Goal: Task Accomplishment & Management: Complete application form

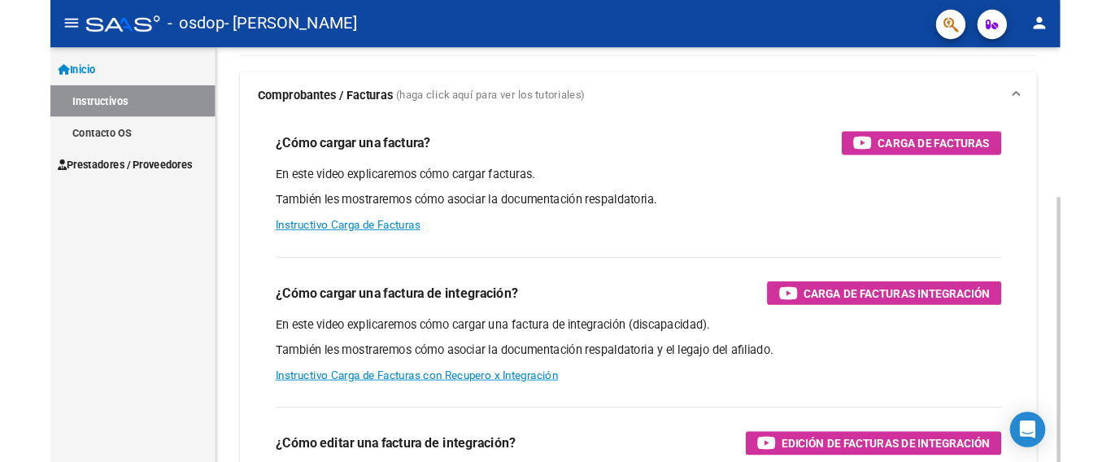
scroll to position [94, 0]
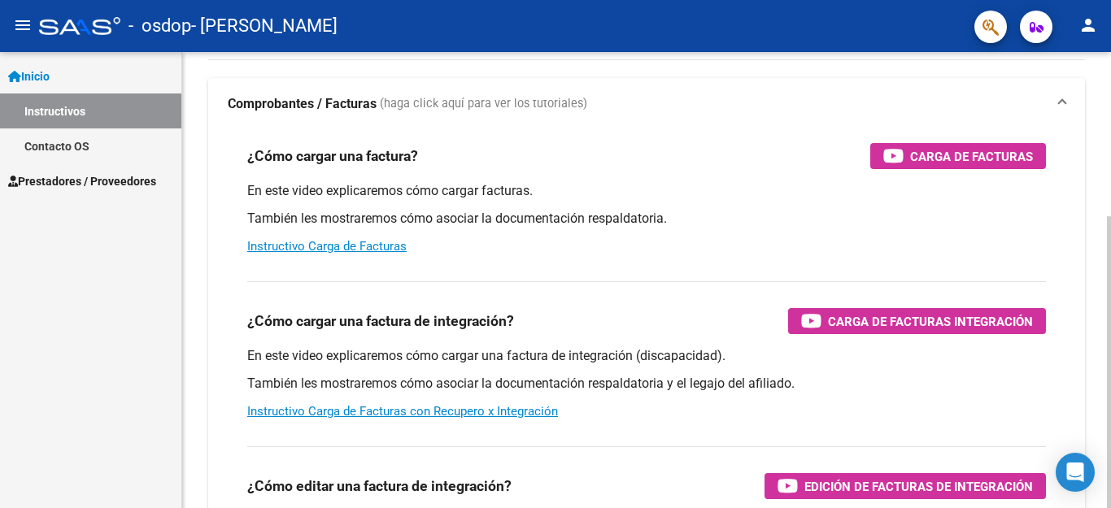
click at [1097, 216] on div at bounding box center [1109, 362] width 4 height 292
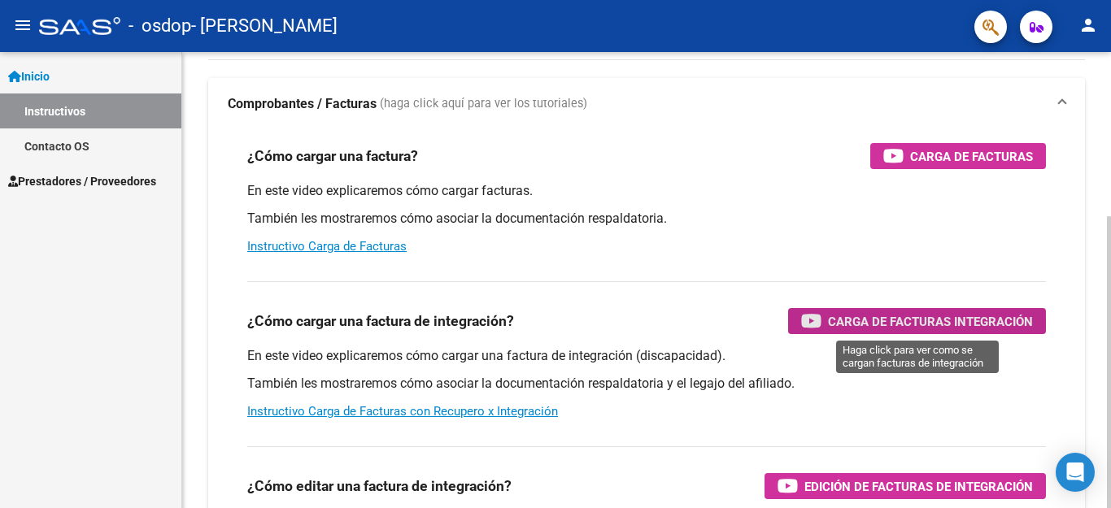
click at [849, 325] on span "Carga de Facturas Integración" at bounding box center [930, 322] width 205 height 20
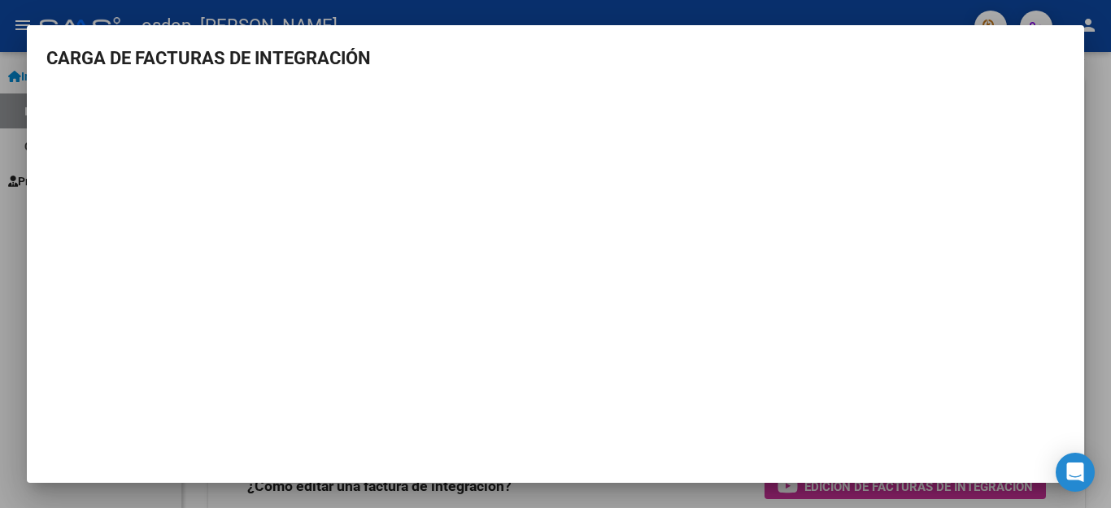
click at [0, 227] on div at bounding box center [555, 254] width 1111 height 508
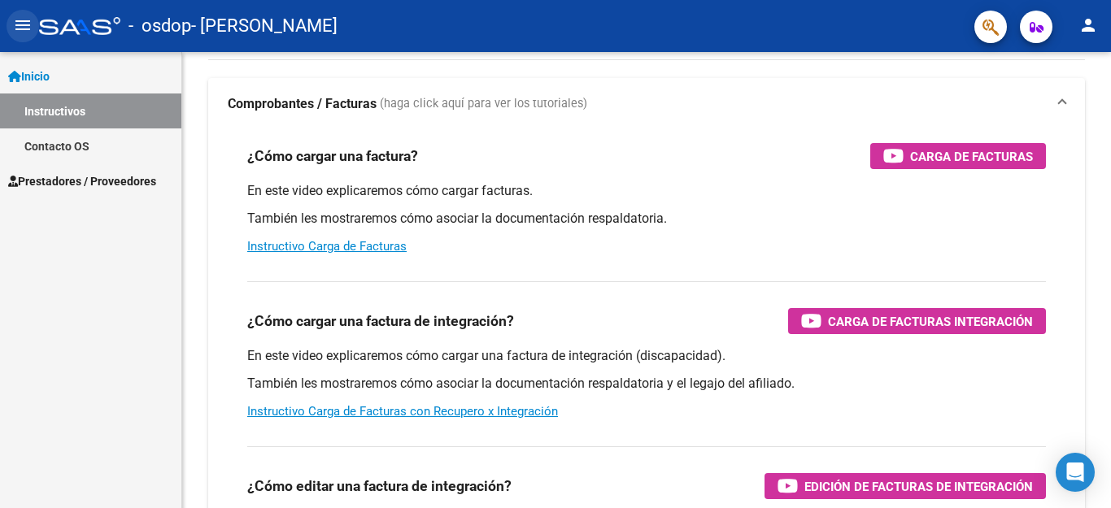
click at [18, 24] on mat-icon "menu" at bounding box center [23, 25] width 20 height 20
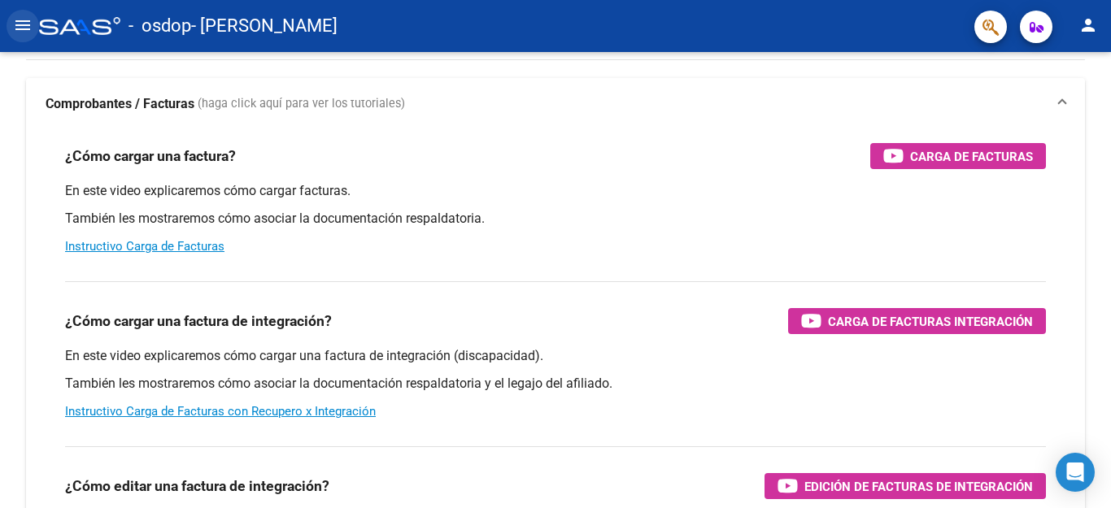
click at [20, 23] on mat-icon "menu" at bounding box center [23, 25] width 20 height 20
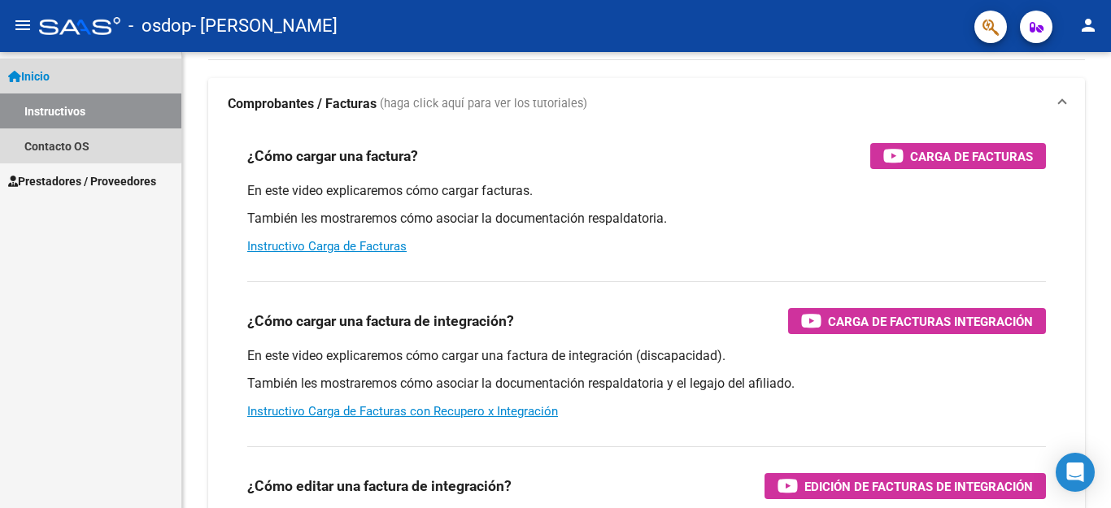
click at [50, 85] on link "Inicio" at bounding box center [90, 76] width 181 height 35
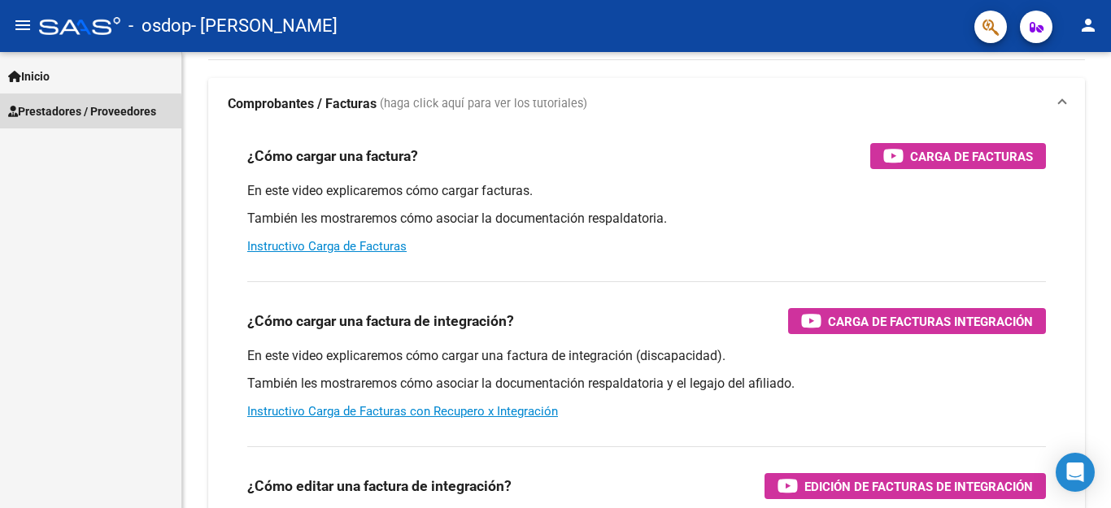
click at [56, 116] on span "Prestadores / Proveedores" at bounding box center [82, 112] width 148 height 18
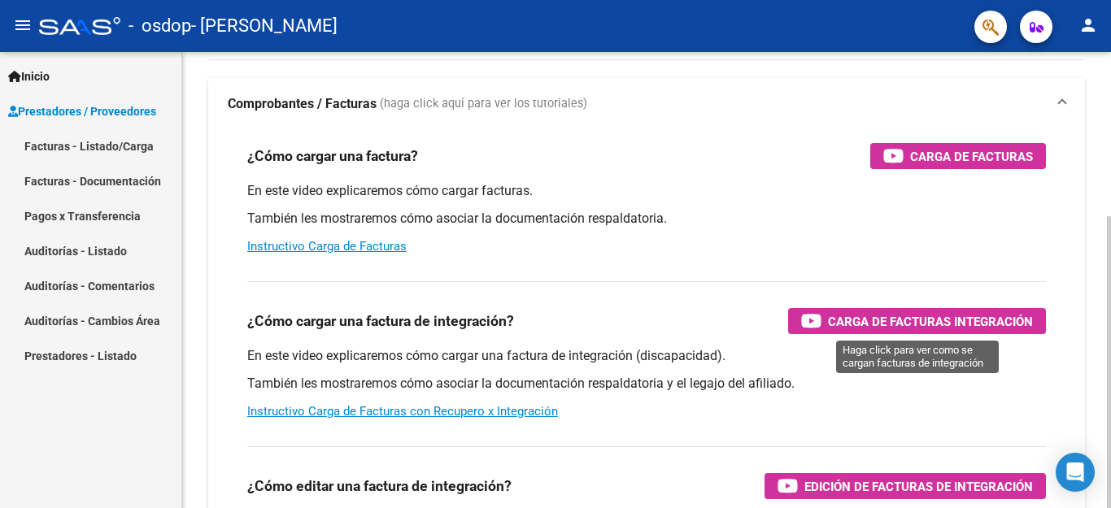
click at [864, 325] on span "Carga de Facturas Integración" at bounding box center [930, 322] width 205 height 20
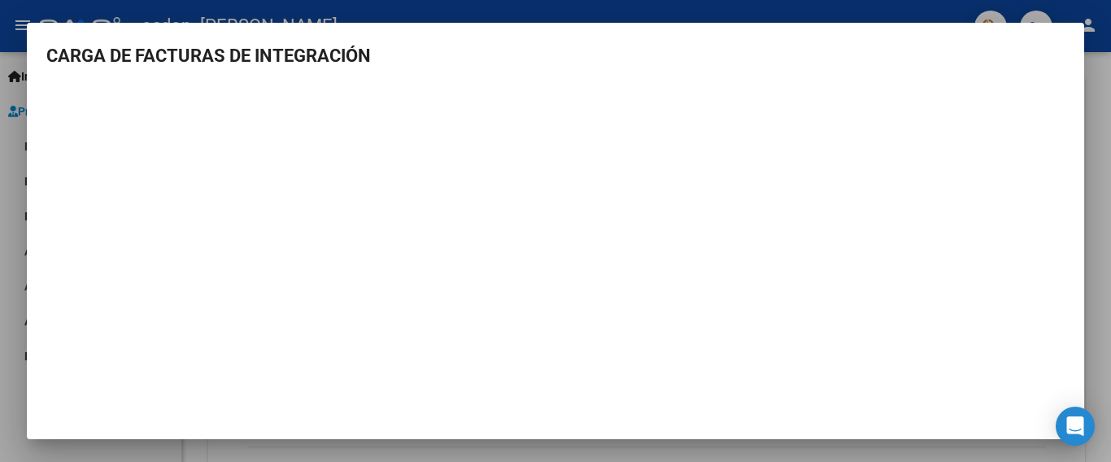
click at [11, 382] on div at bounding box center [555, 231] width 1111 height 462
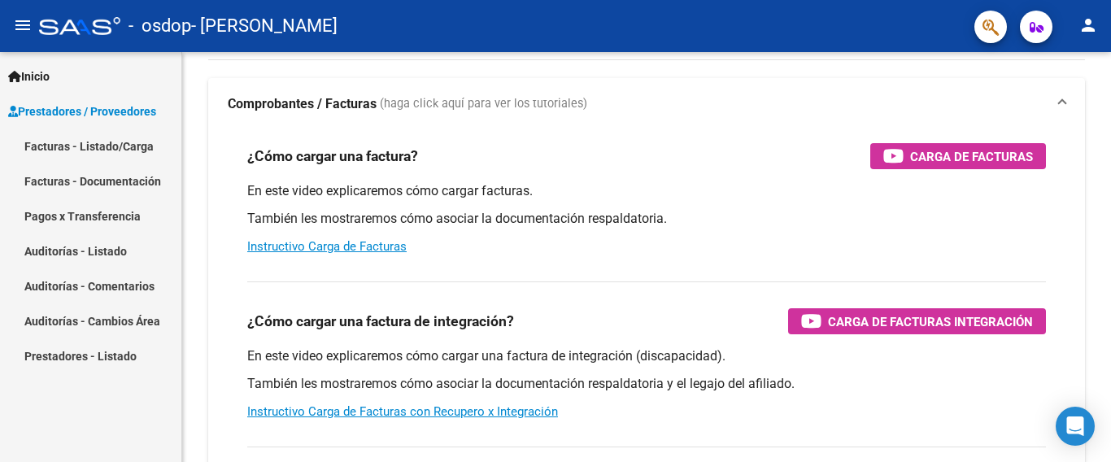
click at [106, 161] on link "Facturas - Listado/Carga" at bounding box center [90, 146] width 181 height 35
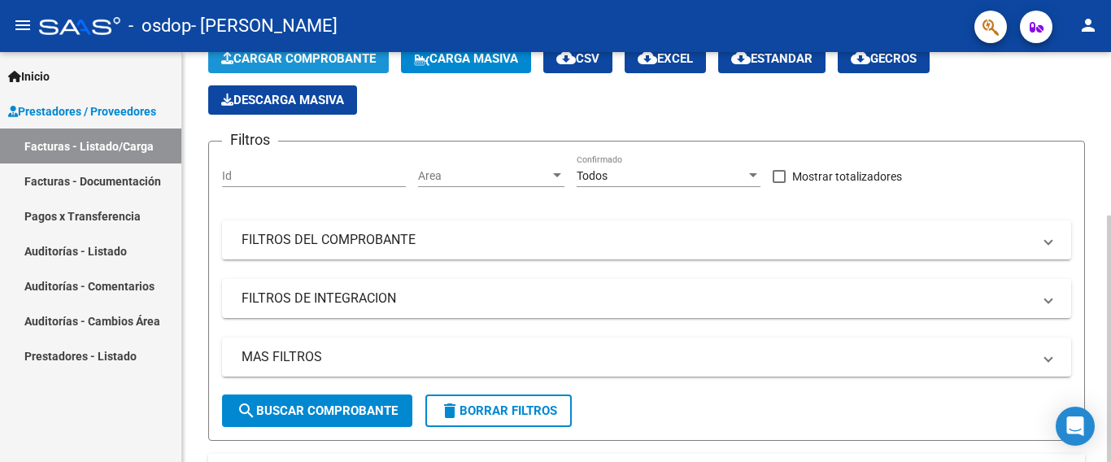
click at [346, 63] on span "Cargar Comprobante" at bounding box center [298, 58] width 155 height 15
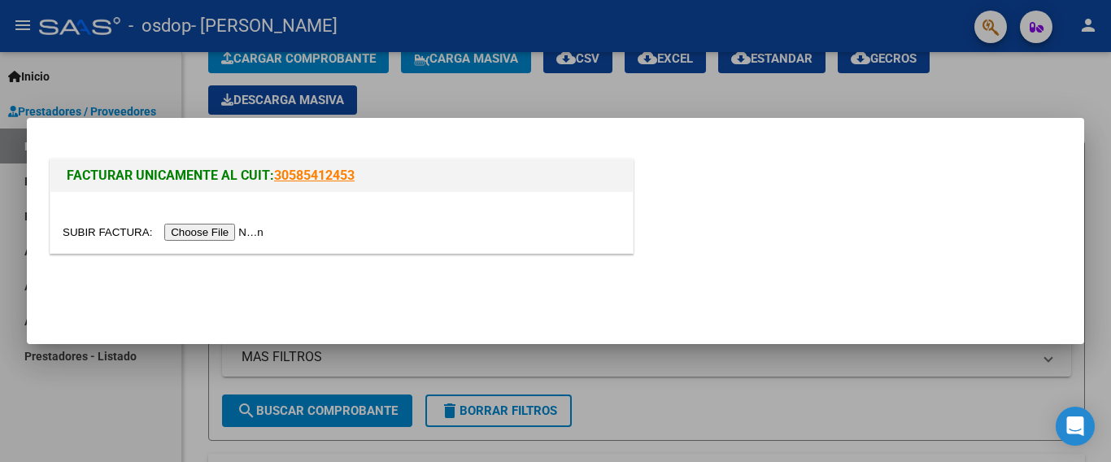
click at [226, 233] on input "file" at bounding box center [166, 232] width 206 height 17
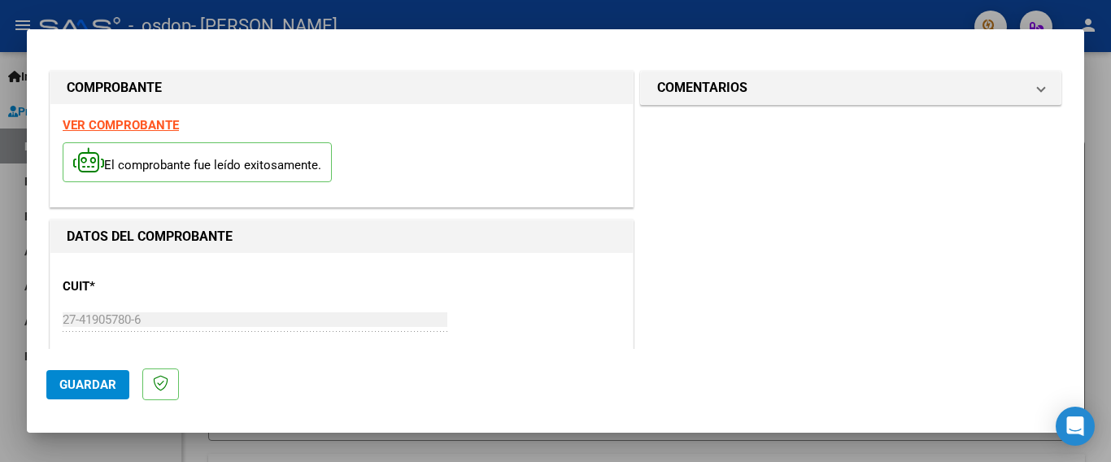
click at [128, 130] on strong "VER COMPROBANTE" at bounding box center [121, 125] width 116 height 15
click at [1088, 272] on div at bounding box center [555, 231] width 1111 height 462
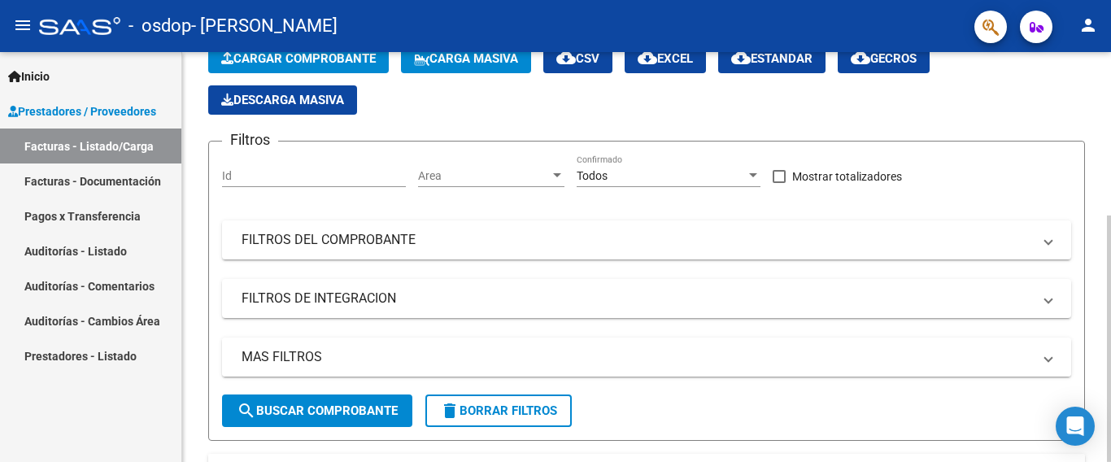
scroll to position [85, 0]
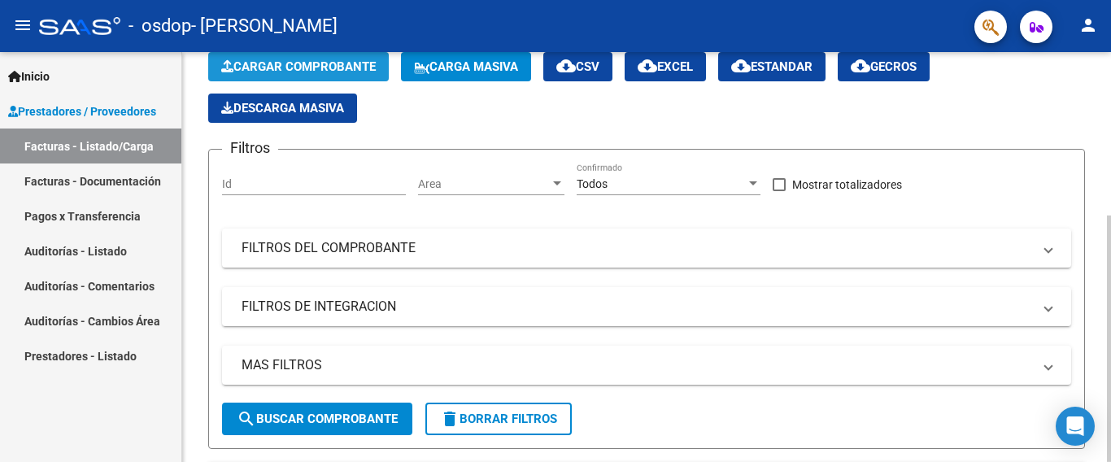
click at [346, 68] on span "Cargar Comprobante" at bounding box center [298, 66] width 155 height 15
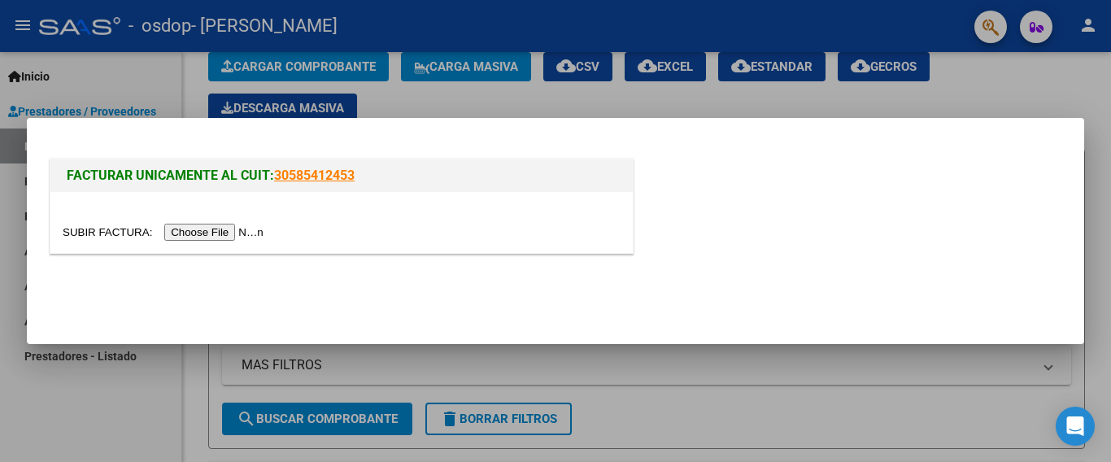
click at [191, 228] on input "file" at bounding box center [166, 232] width 206 height 17
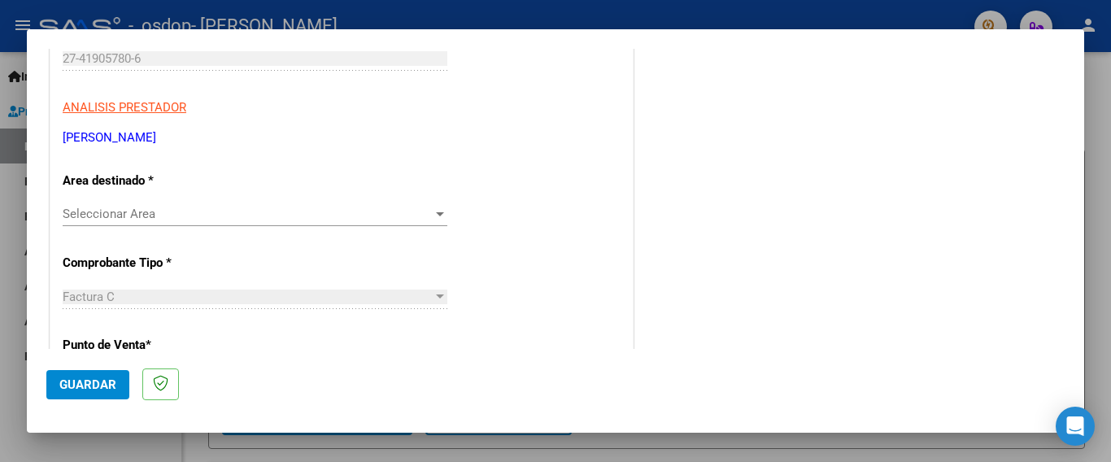
scroll to position [242, 0]
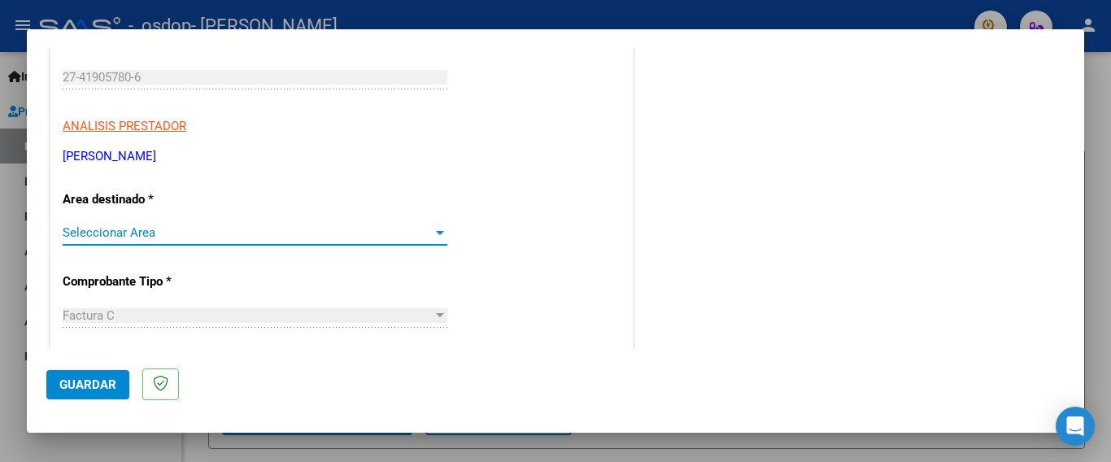
click at [373, 235] on span "Seleccionar Area" at bounding box center [248, 232] width 370 height 15
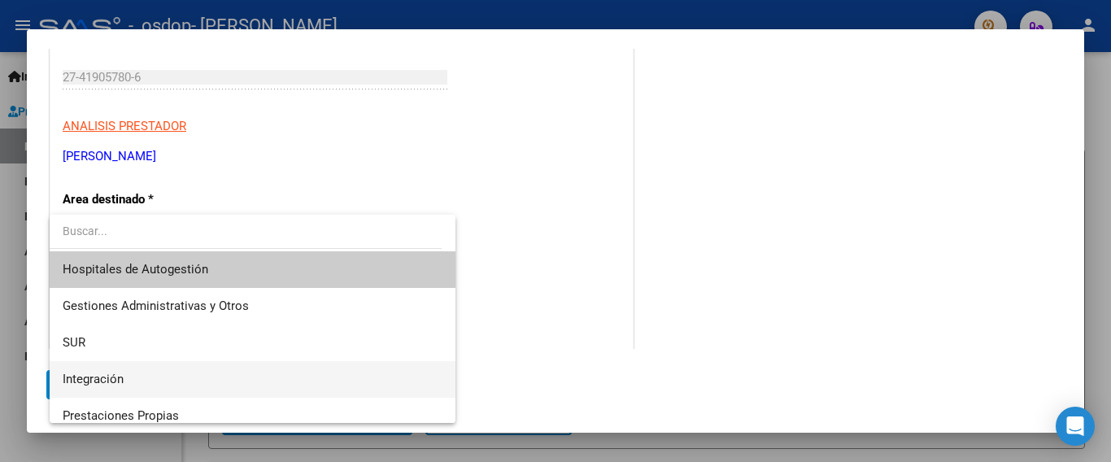
click at [329, 365] on span "Integración" at bounding box center [253, 379] width 380 height 37
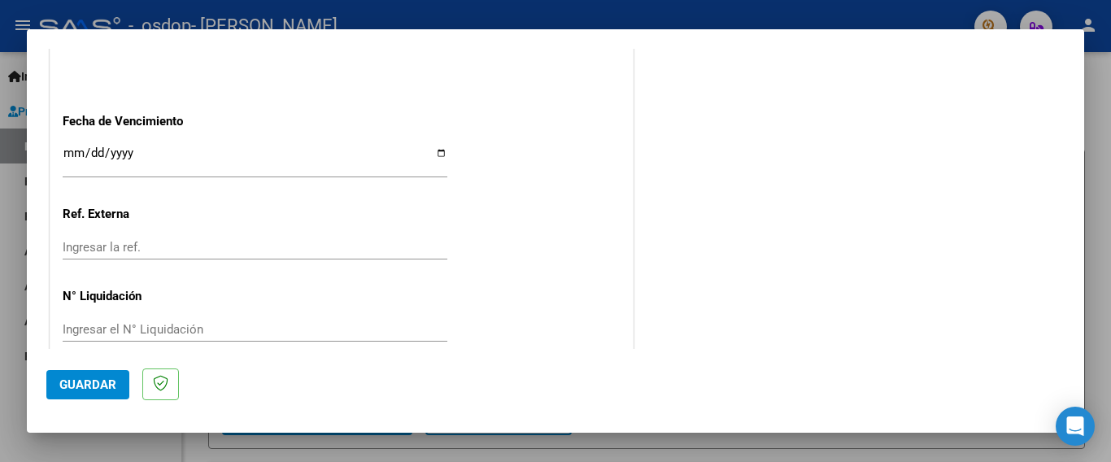
scroll to position [1111, 0]
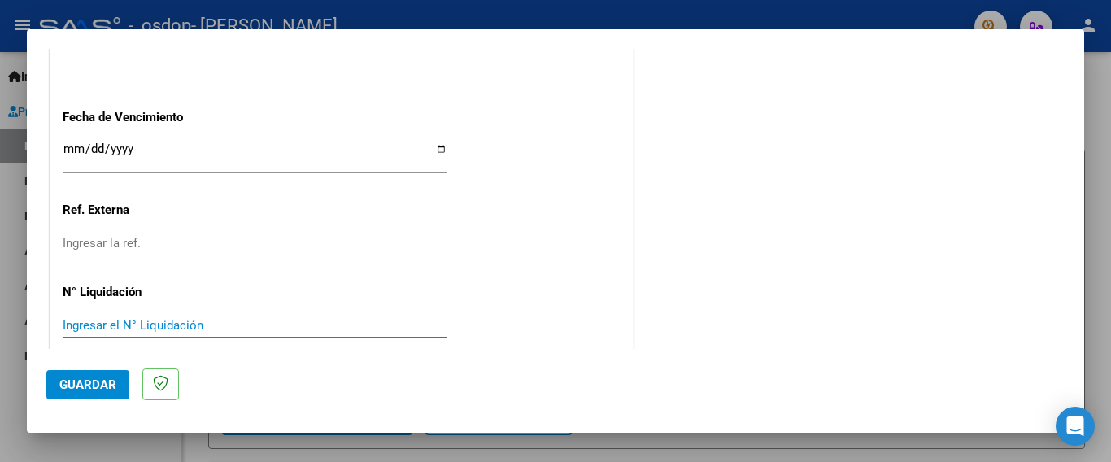
click at [167, 318] on input "Ingresar el N° Liquidación" at bounding box center [255, 325] width 385 height 15
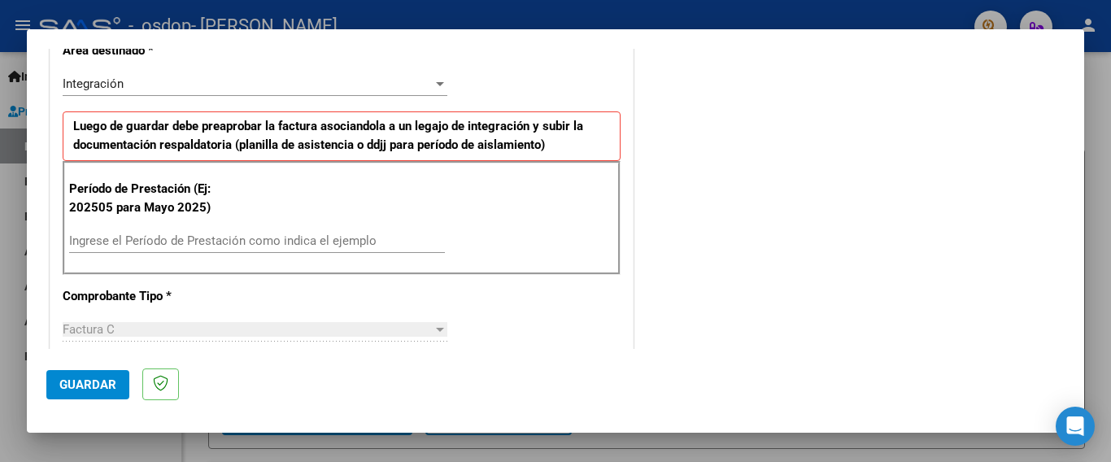
scroll to position [404, 0]
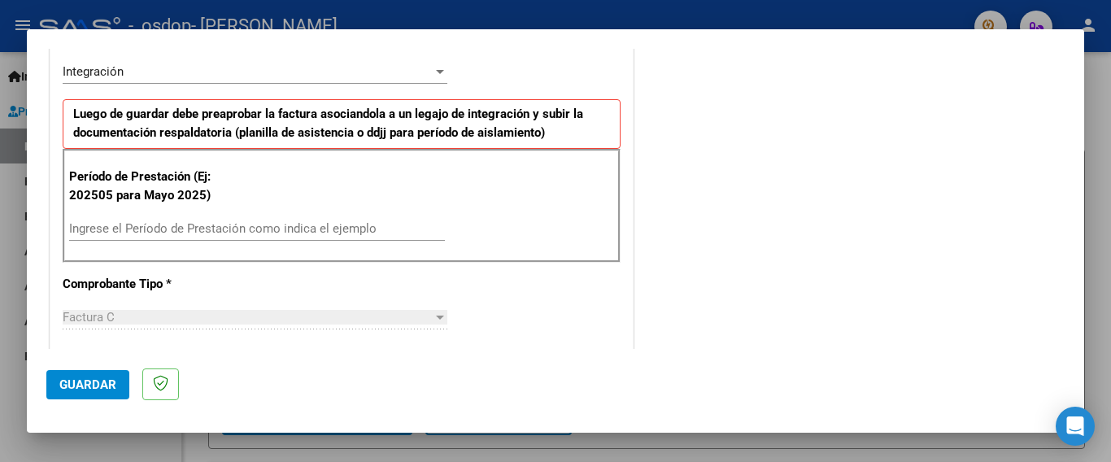
click at [243, 232] on input "Ingrese el Período de Prestación como indica el ejemplo" at bounding box center [257, 228] width 376 height 15
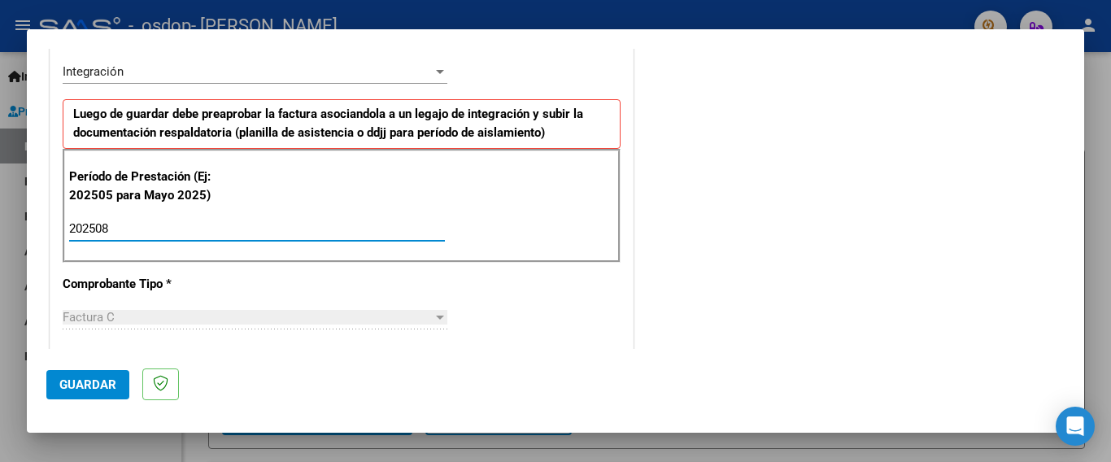
type input "202508"
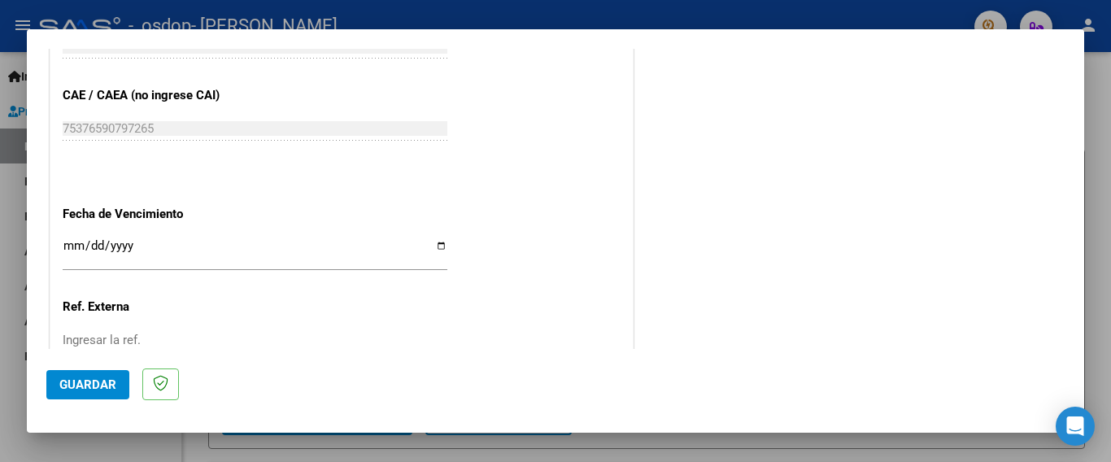
scroll to position [1056, 0]
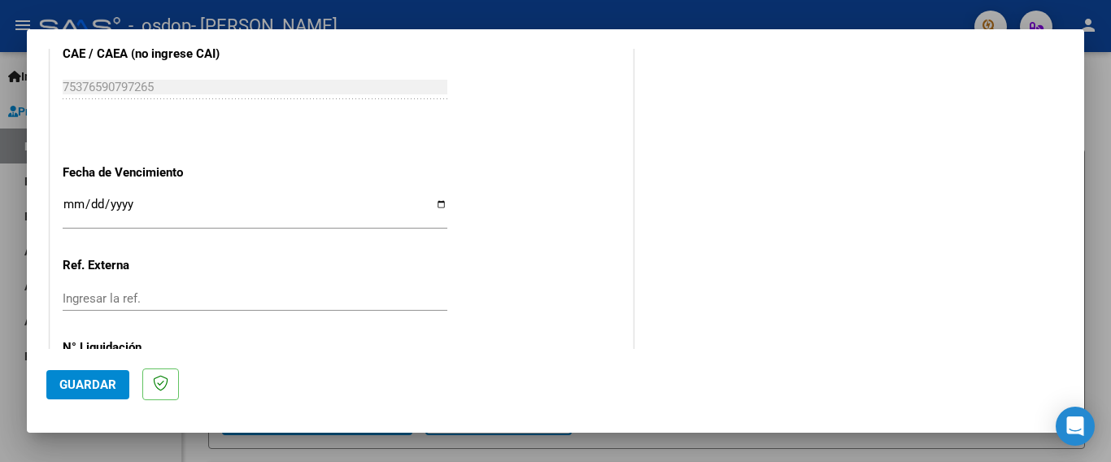
click at [56, 378] on button "Guardar" at bounding box center [87, 384] width 83 height 29
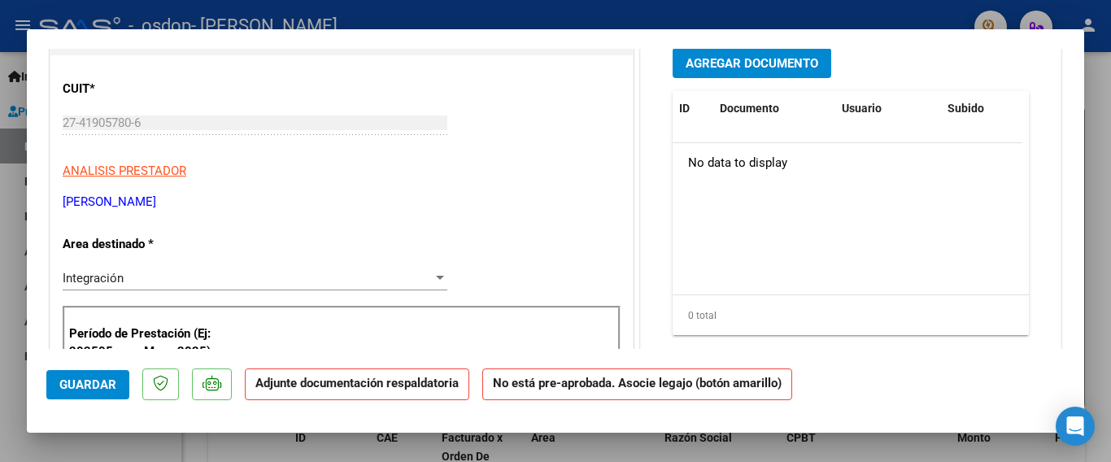
scroll to position [0, 0]
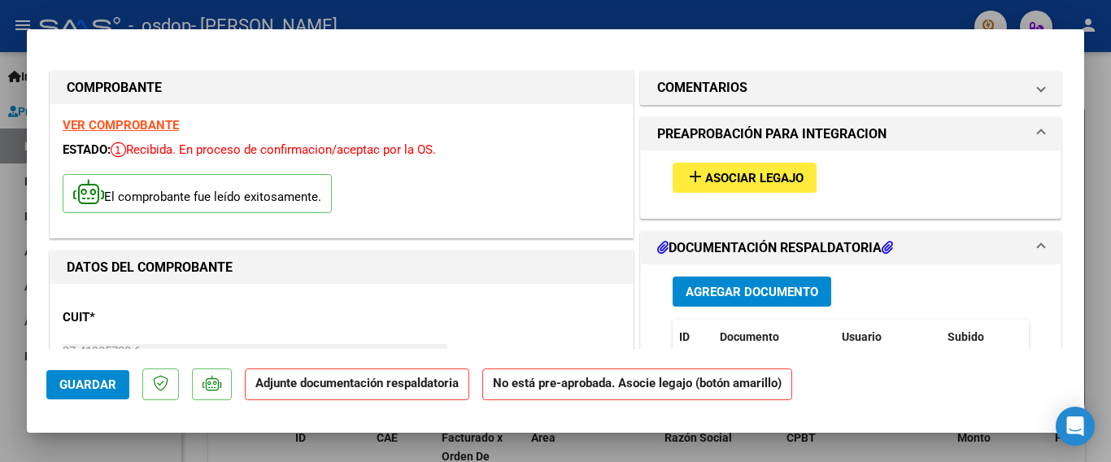
click at [793, 180] on span "Asociar Legajo" at bounding box center [754, 178] width 98 height 15
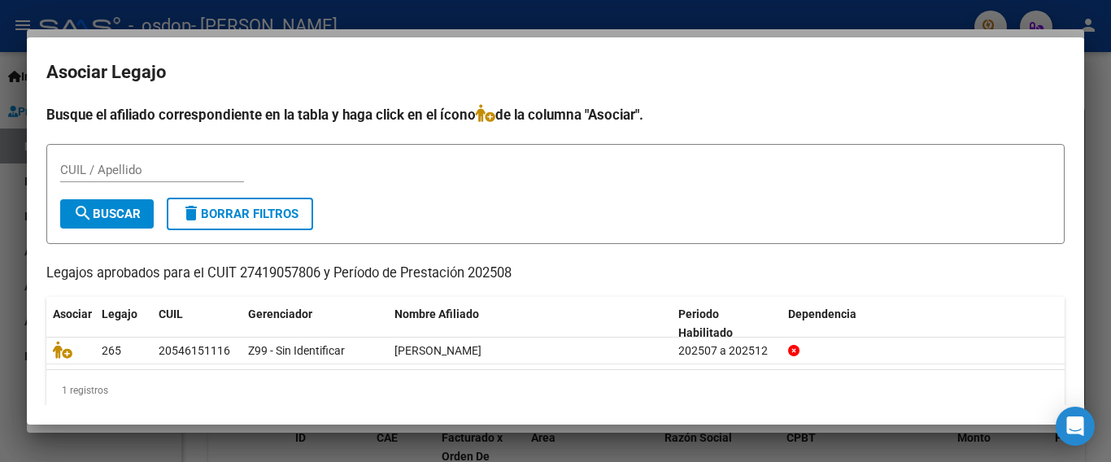
scroll to position [19, 0]
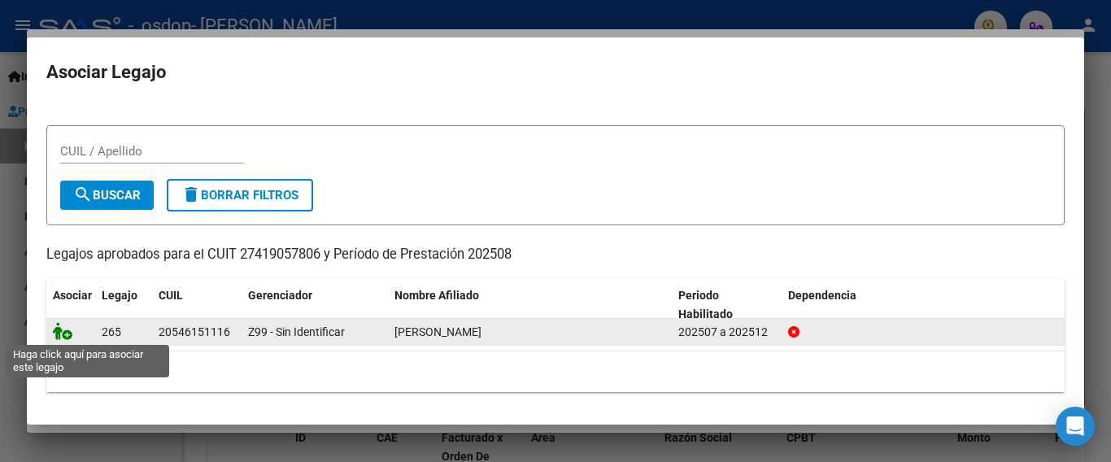
click at [66, 333] on icon at bounding box center [63, 331] width 20 height 18
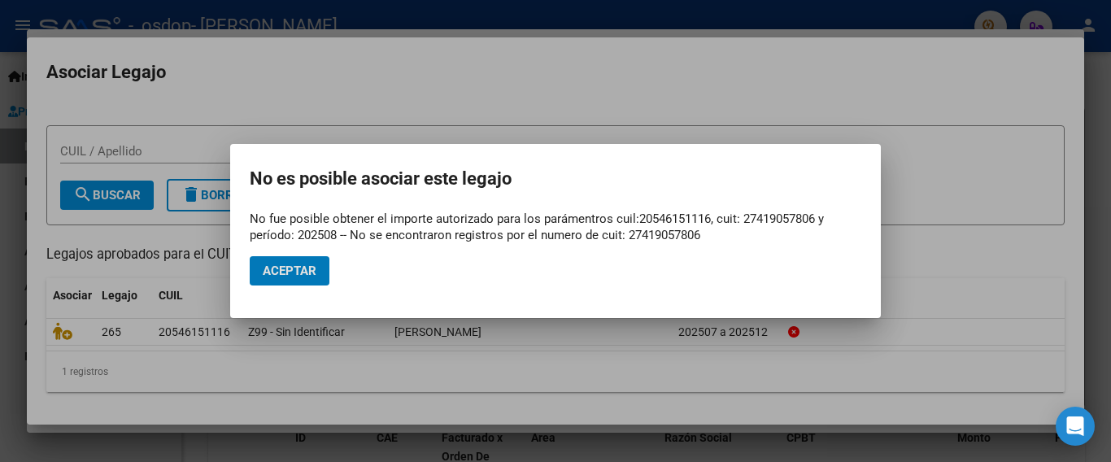
click at [272, 258] on button "Aceptar" at bounding box center [290, 270] width 80 height 29
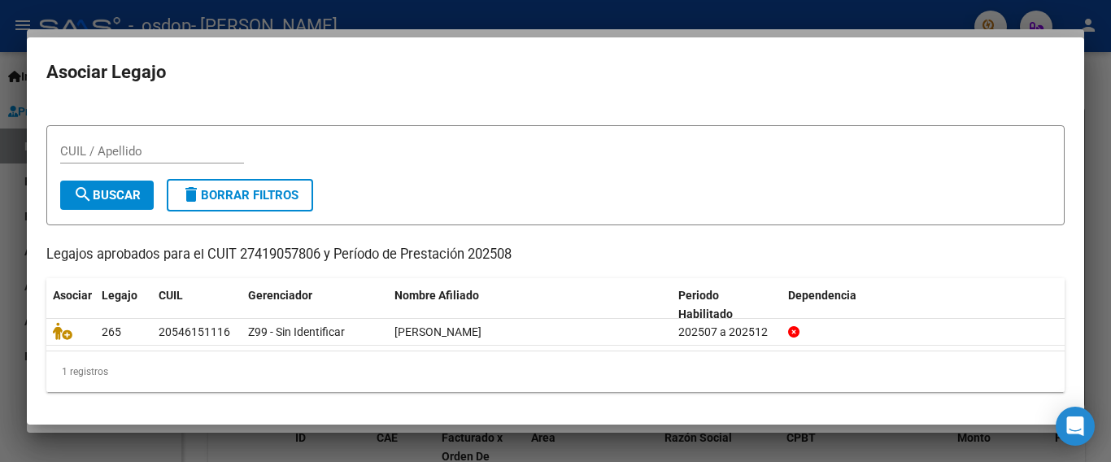
click at [759, 458] on div at bounding box center [555, 231] width 1111 height 462
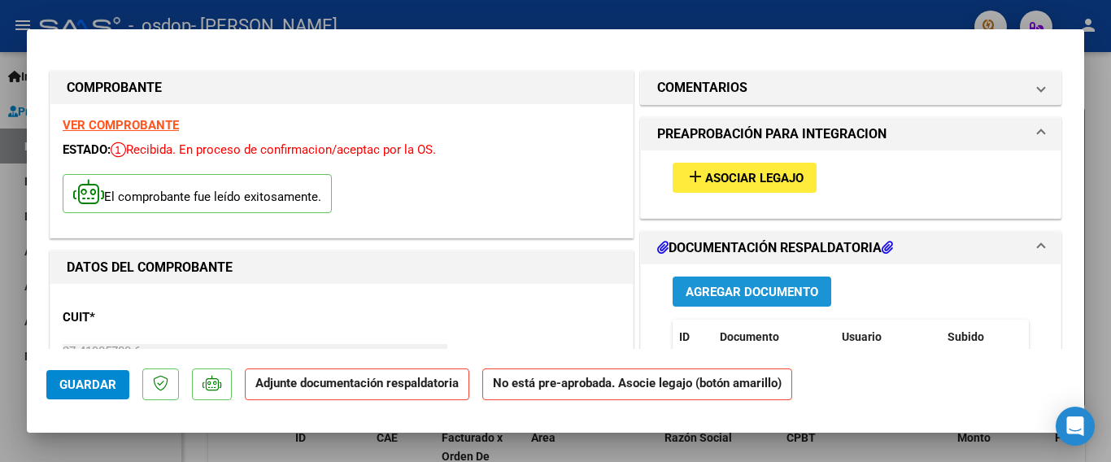
click at [727, 298] on span "Agregar Documento" at bounding box center [752, 292] width 133 height 15
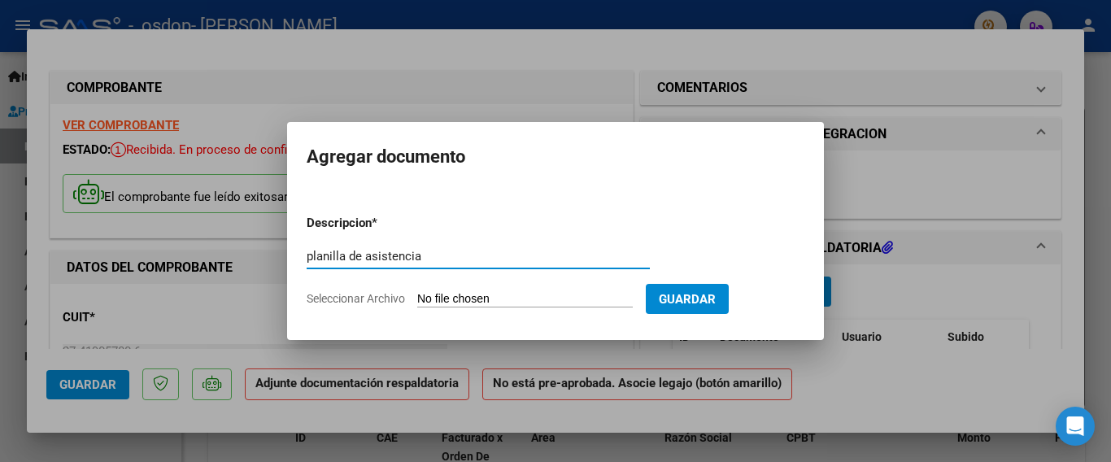
type input "planilla de asistencia"
click at [490, 295] on input "Seleccionar Archivo" at bounding box center [525, 299] width 216 height 15
type input "C:\fakepath\Planilla de asistencia.pdf"
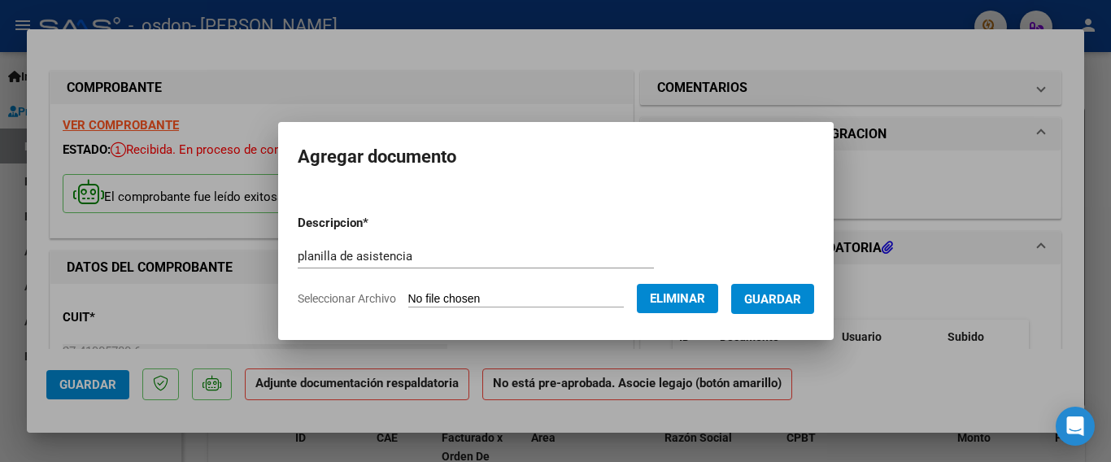
click at [755, 310] on button "Guardar" at bounding box center [772, 299] width 83 height 30
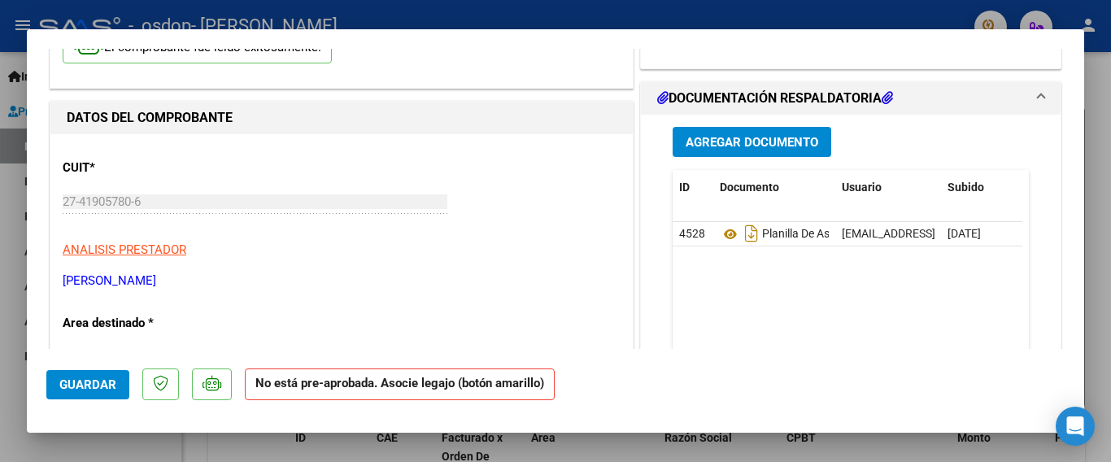
scroll to position [154, 0]
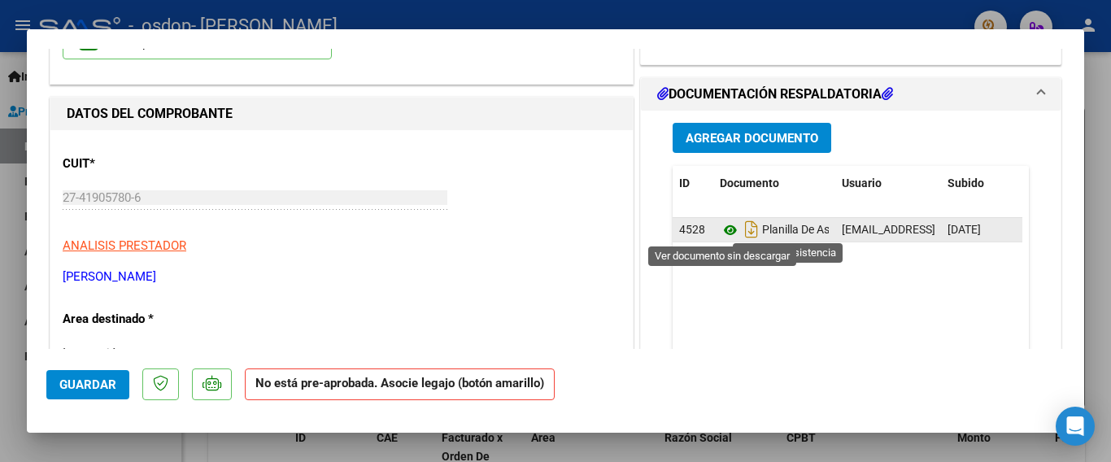
click at [726, 229] on icon at bounding box center [730, 230] width 21 height 20
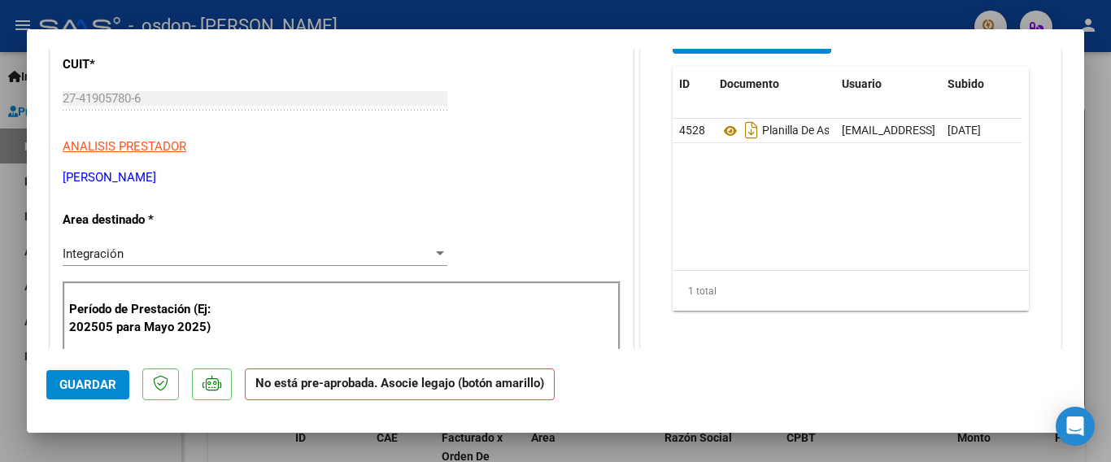
scroll to position [0, 0]
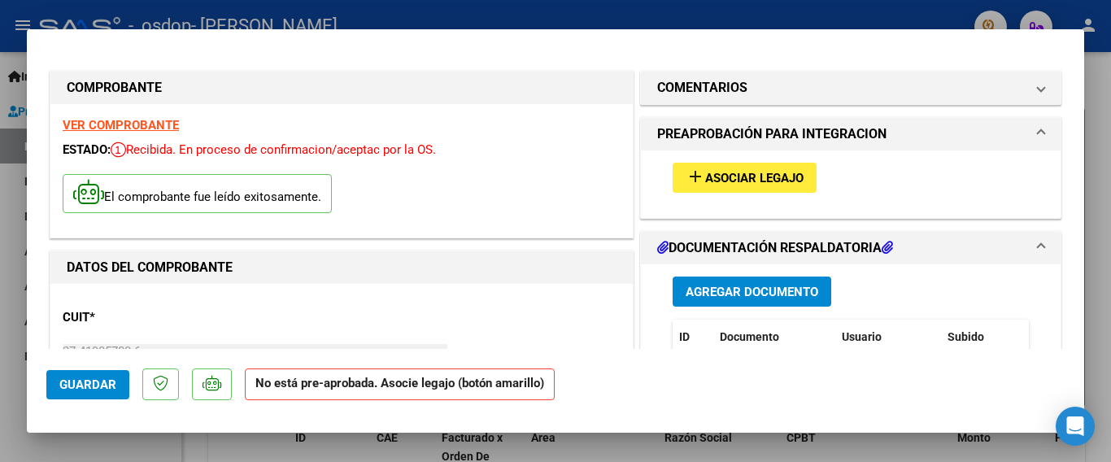
click at [785, 172] on span "Asociar Legajo" at bounding box center [754, 178] width 98 height 15
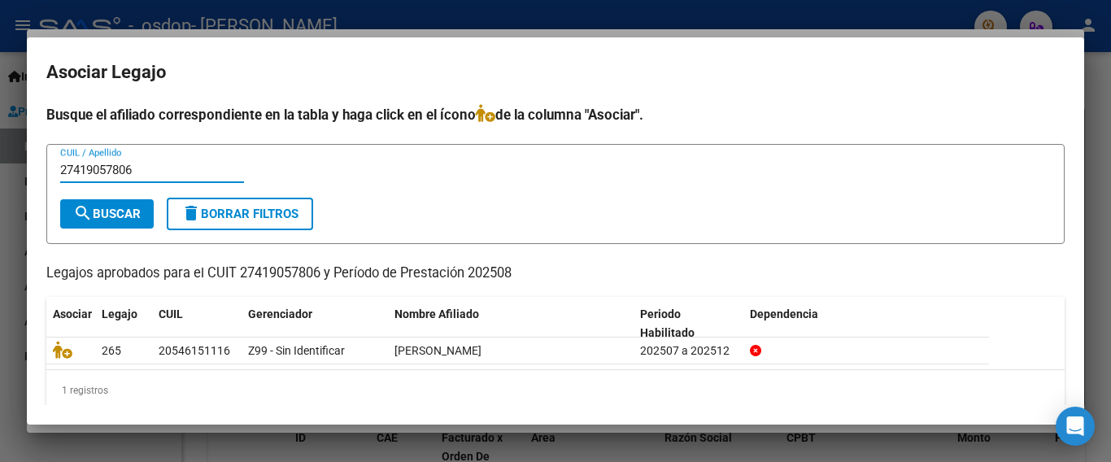
type input "27419057806"
click at [109, 196] on div "27419057806 CUIL / Apellido" at bounding box center [152, 178] width 184 height 40
click at [111, 214] on span "search Buscar" at bounding box center [107, 214] width 68 height 15
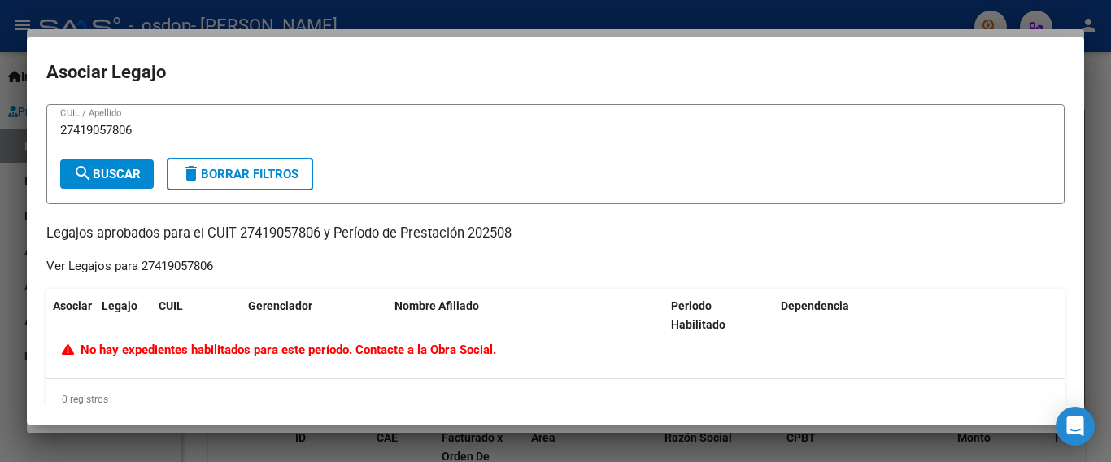
click at [208, 171] on span "delete Borrar Filtros" at bounding box center [239, 174] width 117 height 15
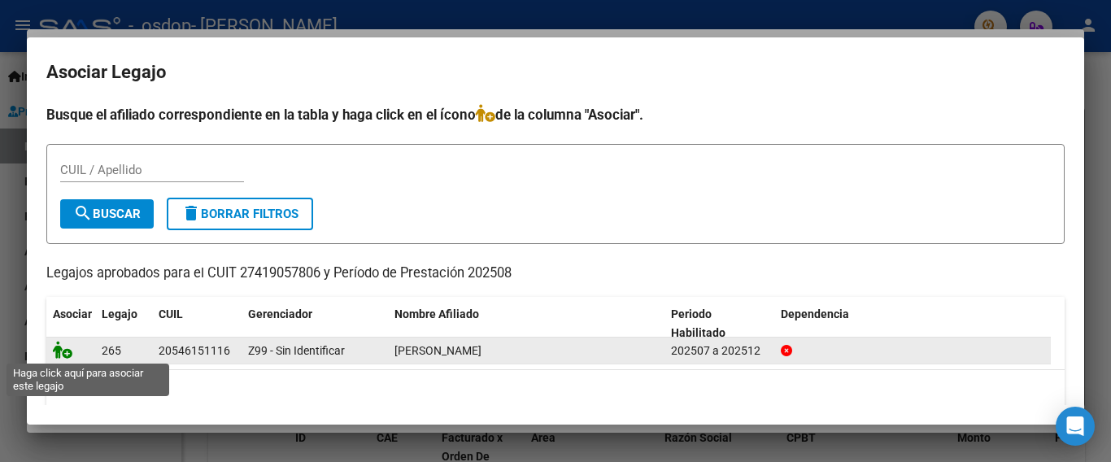
click at [58, 352] on icon at bounding box center [63, 350] width 20 height 18
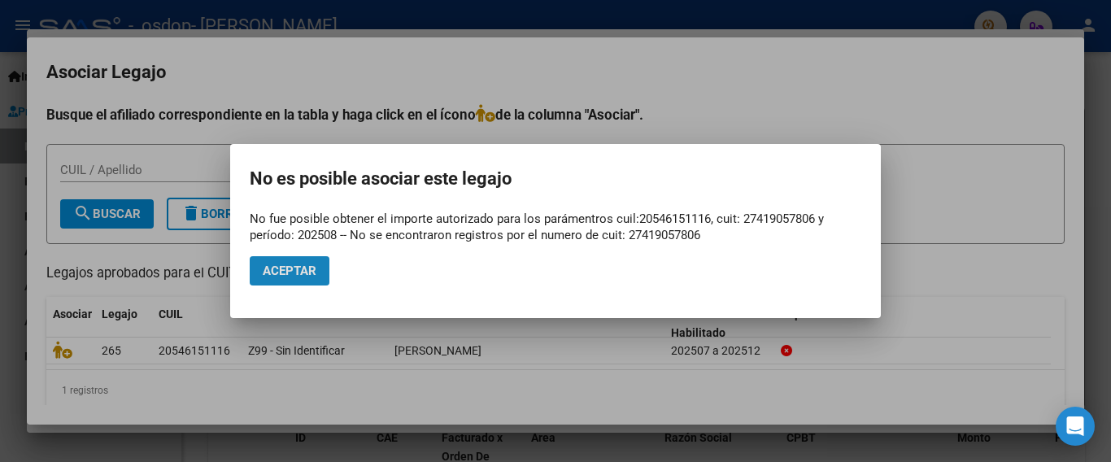
click at [288, 268] on span "Aceptar" at bounding box center [290, 271] width 54 height 15
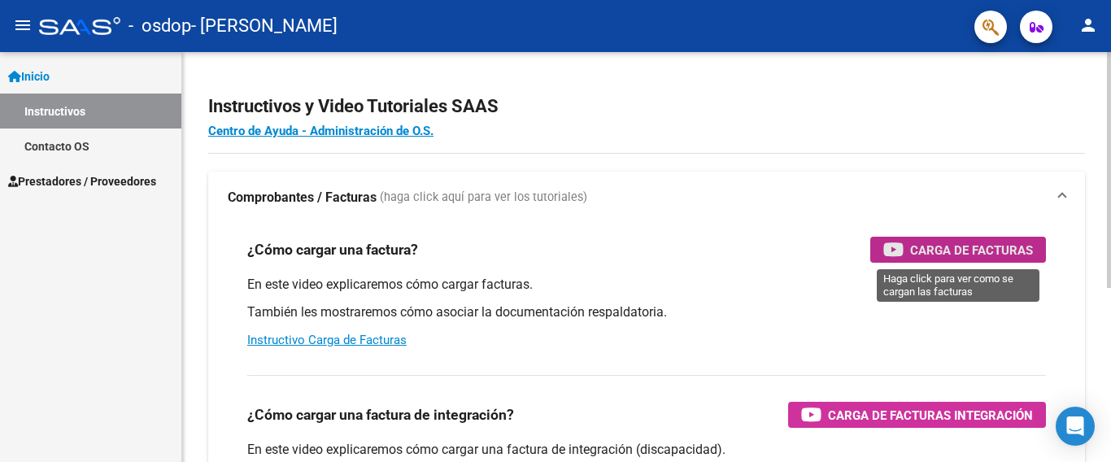
click at [975, 237] on div "Carga de Facturas" at bounding box center [958, 250] width 150 height 26
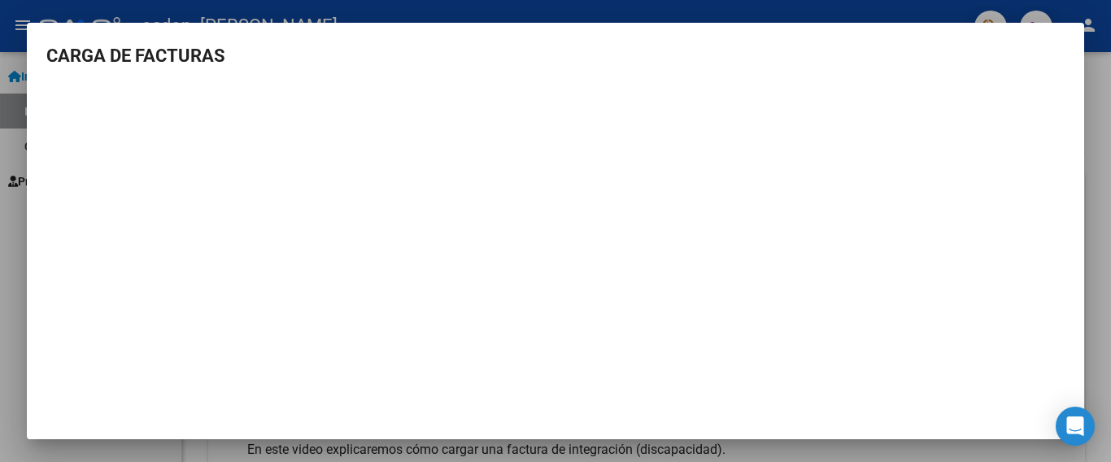
click at [811, 10] on div at bounding box center [555, 231] width 1111 height 462
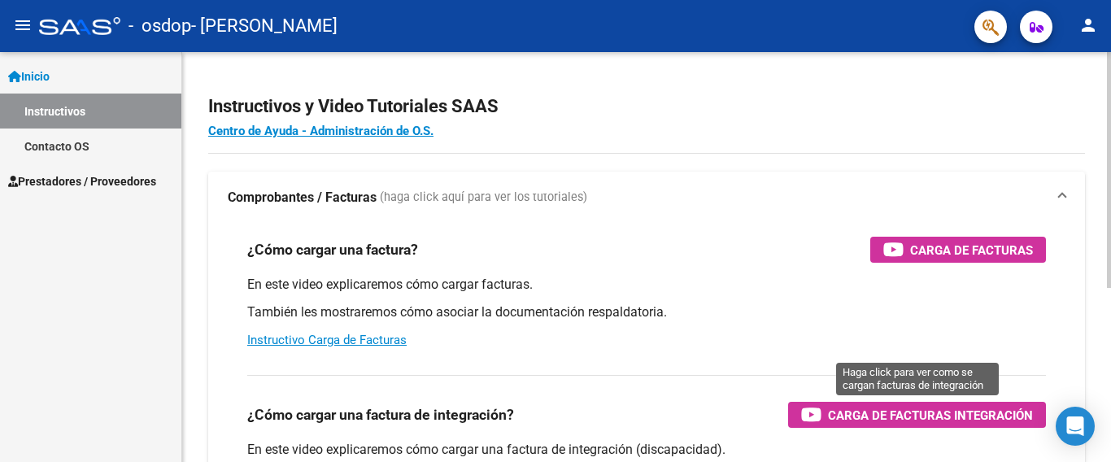
click at [902, 415] on span "Carga de Facturas Integración" at bounding box center [930, 415] width 205 height 20
